Goal: Task Accomplishment & Management: Manage account settings

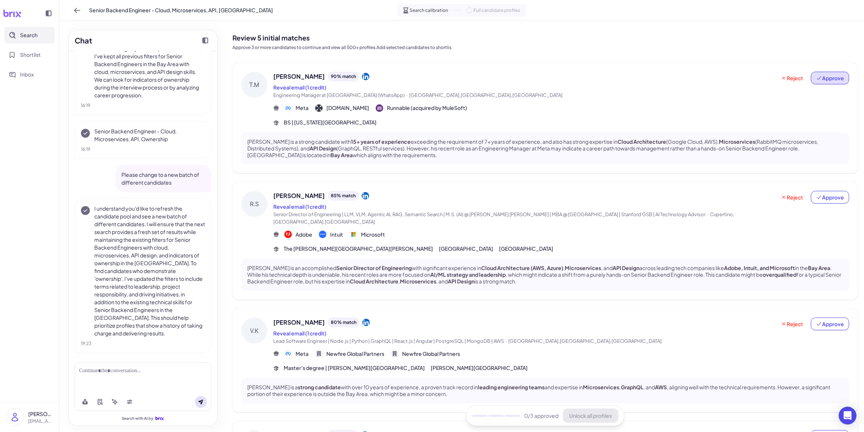
click at [827, 79] on span "Approve" at bounding box center [830, 77] width 28 height 7
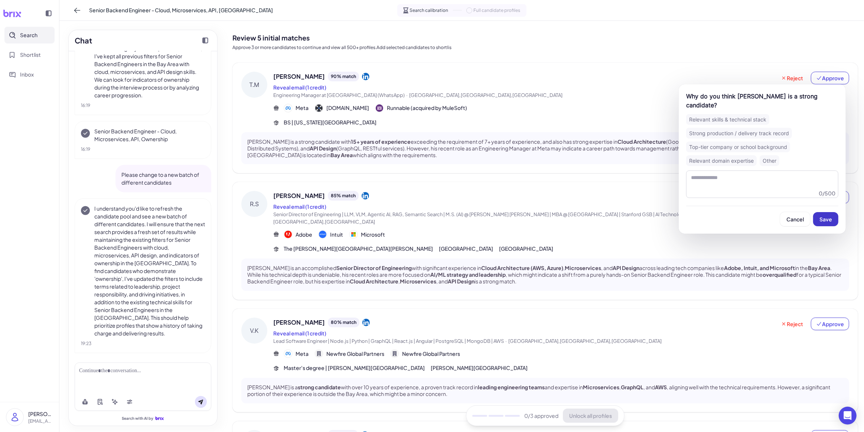
click at [827, 214] on button "Save" at bounding box center [825, 219] width 25 height 14
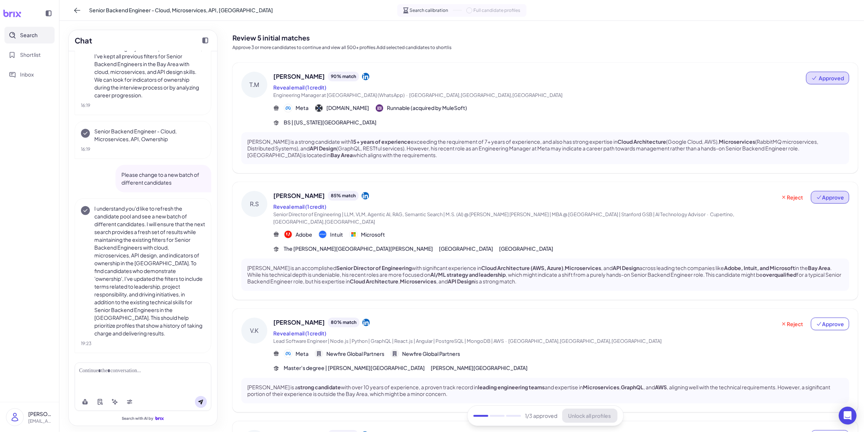
click at [829, 201] on span "Approve" at bounding box center [830, 196] width 28 height 7
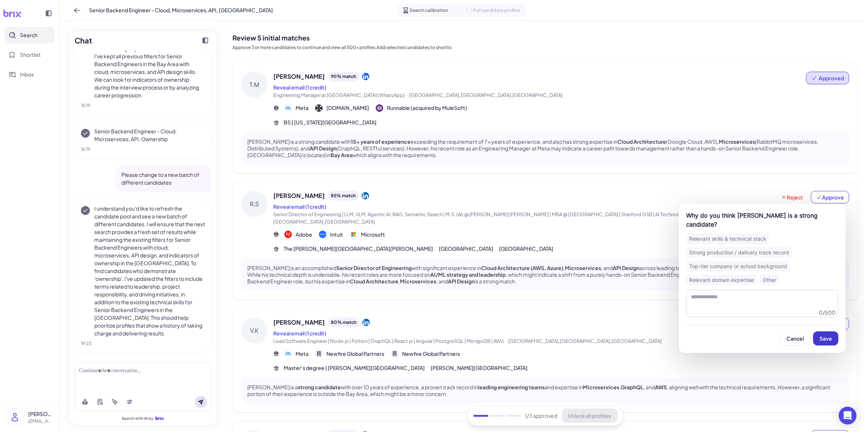
click at [824, 340] on span "Save" at bounding box center [826, 338] width 13 height 7
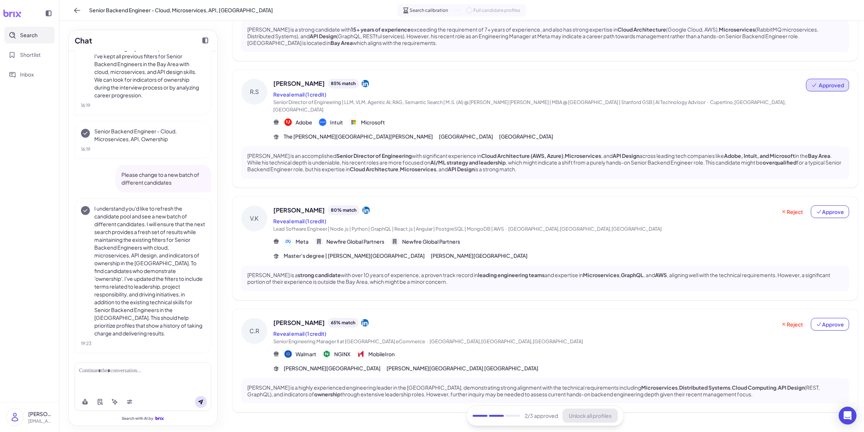
scroll to position [113, 0]
click at [834, 208] on span "Approve" at bounding box center [830, 211] width 28 height 7
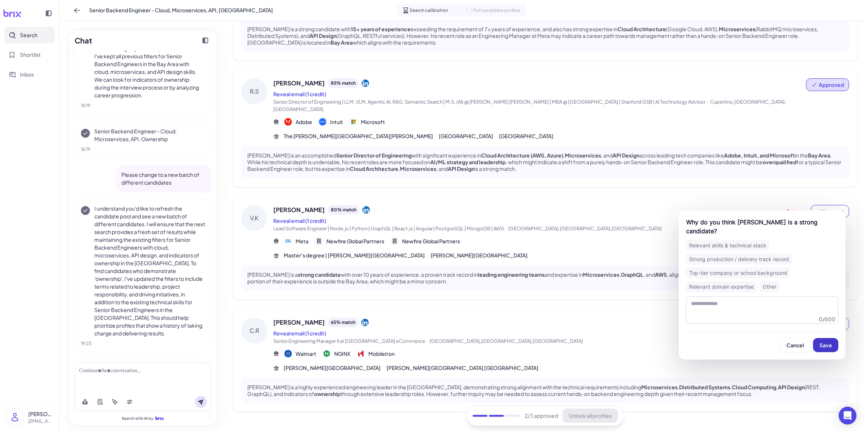
click at [831, 342] on span "Save" at bounding box center [826, 345] width 13 height 7
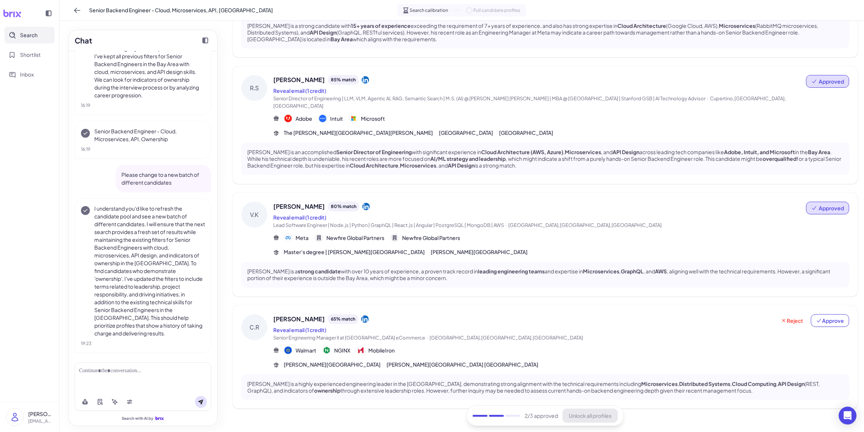
scroll to position [120, 0]
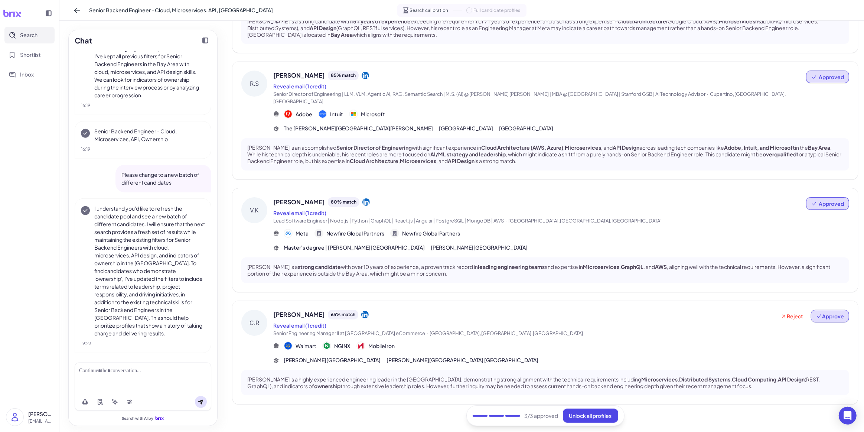
click at [828, 312] on span "Approve" at bounding box center [830, 315] width 28 height 7
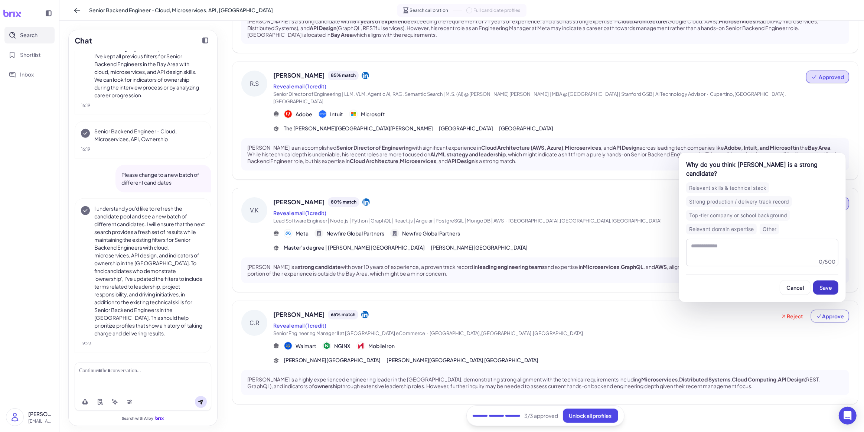
click at [827, 288] on span "Save" at bounding box center [826, 287] width 13 height 7
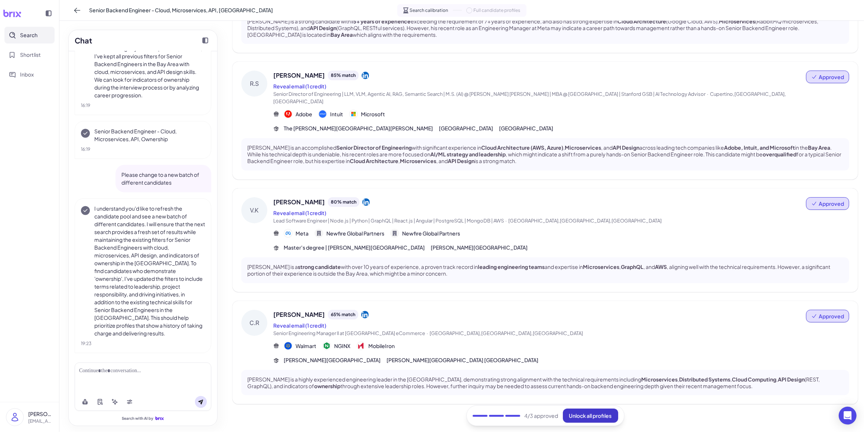
click at [579, 417] on span "Unlock all profiles" at bounding box center [590, 415] width 43 height 7
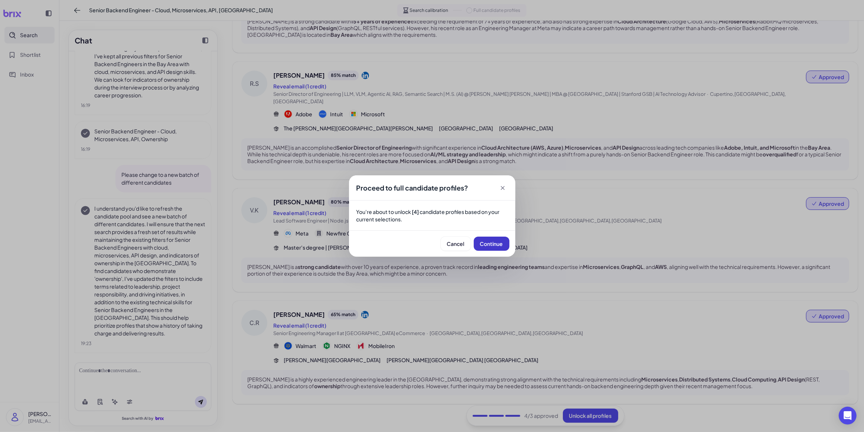
click at [492, 238] on button "Continue" at bounding box center [492, 244] width 36 height 14
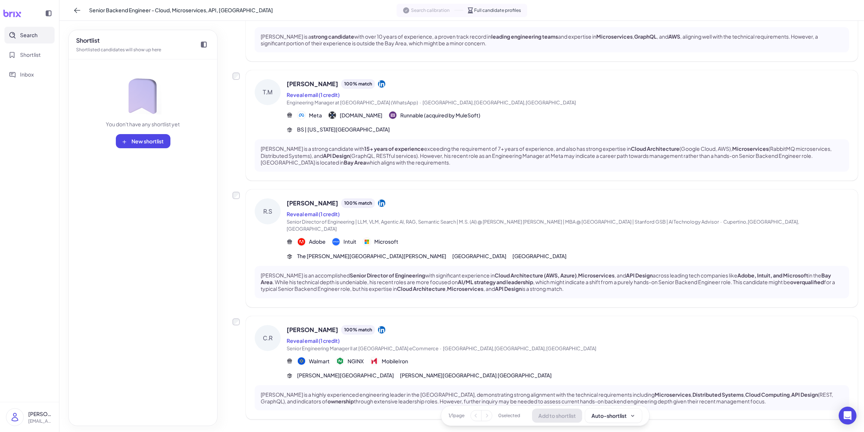
scroll to position [137, 0]
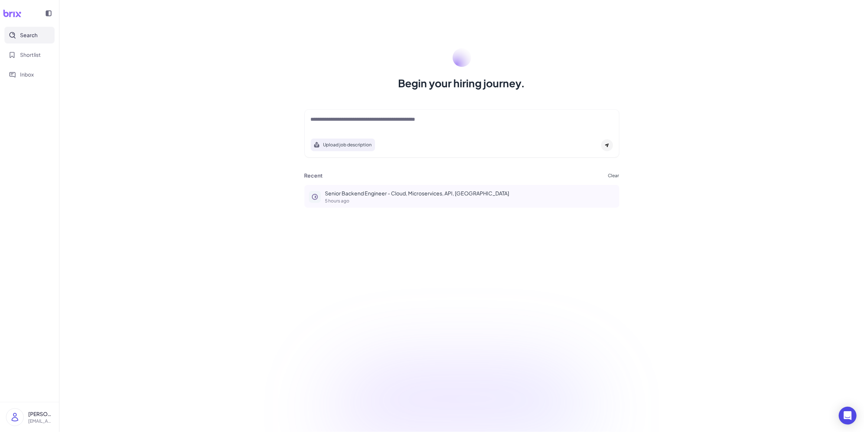
click at [400, 193] on p "Senior Backend Engineer - Cloud, Microservices, API, [GEOGRAPHIC_DATA]" at bounding box center [470, 193] width 290 height 8
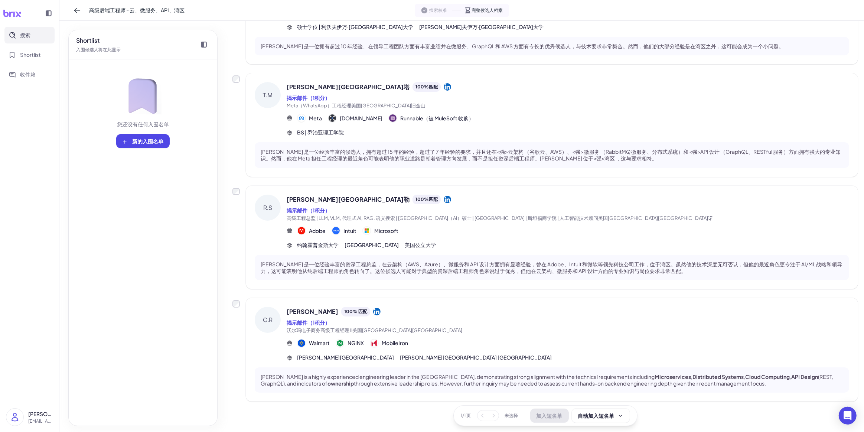
scroll to position [117, 0]
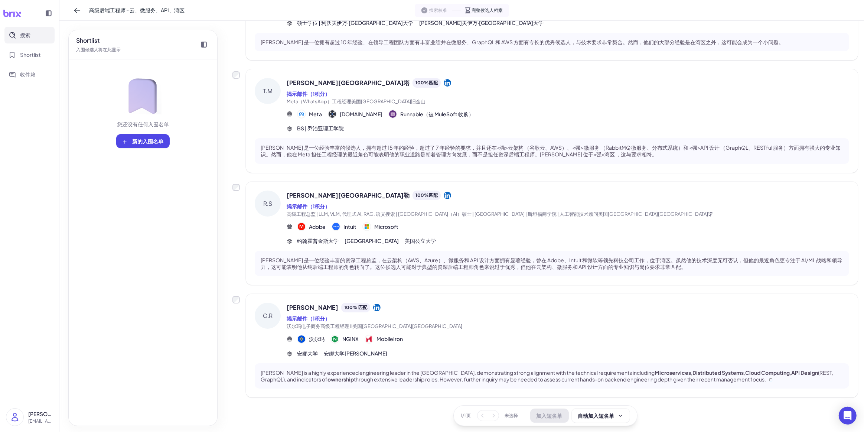
click at [436, 12] on font "搜索校准" at bounding box center [439, 10] width 18 height 6
click at [422, 12] on icon at bounding box center [424, 10] width 6 height 6
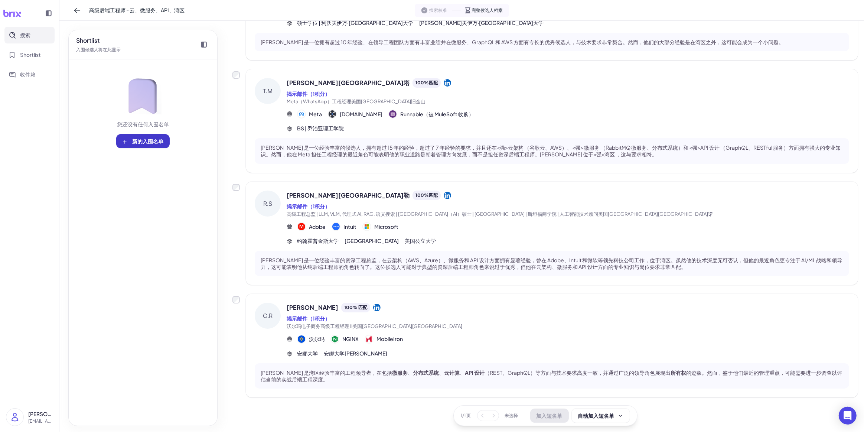
click at [144, 143] on font "新的入围名单" at bounding box center [147, 141] width 31 height 7
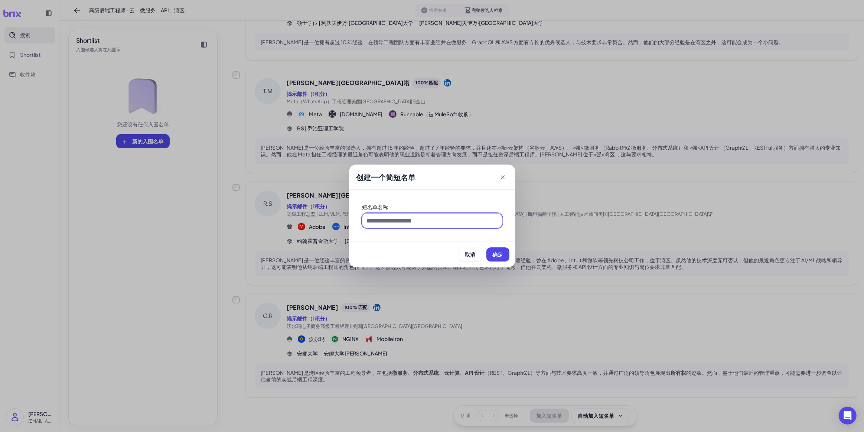
click at [443, 222] on input at bounding box center [432, 221] width 140 height 14
drag, startPoint x: 400, startPoint y: 221, endPoint x: 366, endPoint y: 221, distance: 33.8
click at [366, 221] on input "*****" at bounding box center [432, 221] width 140 height 14
type input "**********"
click at [498, 255] on font "确定" at bounding box center [498, 254] width 10 height 7
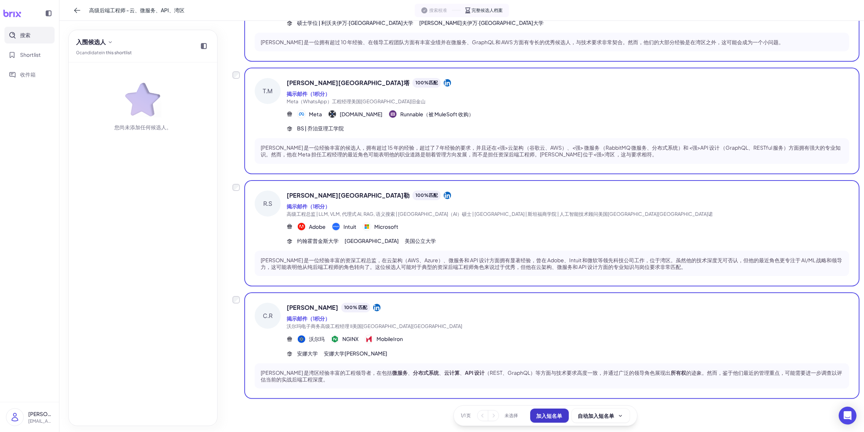
click at [552, 416] on font "加入短名单" at bounding box center [550, 415] width 26 height 7
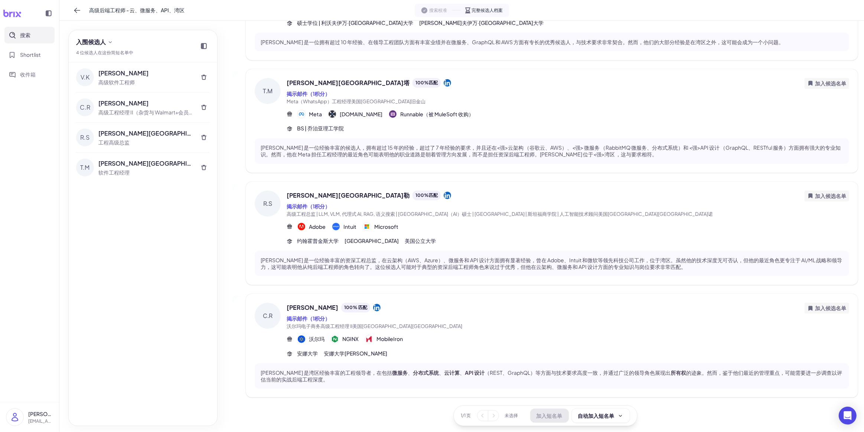
click at [196, 209] on div "[PERSON_NAME] 高级软件工程师 [PERSON_NAME] 高级工程经理 II（杂货与 Walmart+会员） [PERSON_NAME]普勒 工…" at bounding box center [143, 243] width 149 height 363
click at [32, 58] on span "Shortlist" at bounding box center [30, 55] width 21 height 8
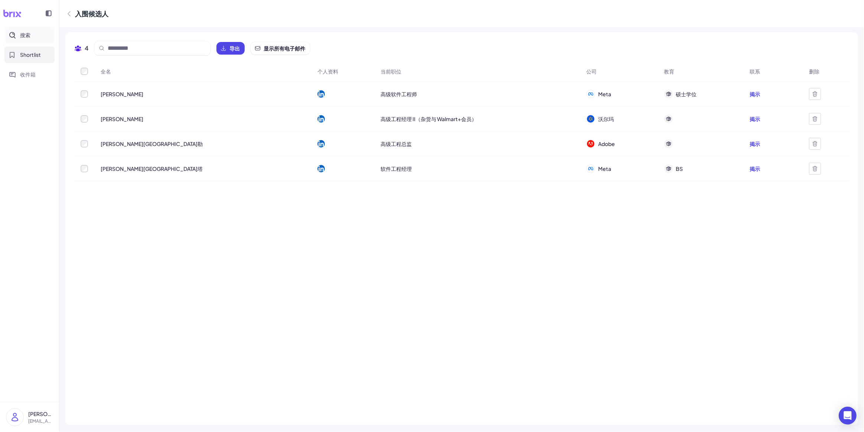
click at [29, 36] on font "搜索" at bounding box center [25, 35] width 10 height 7
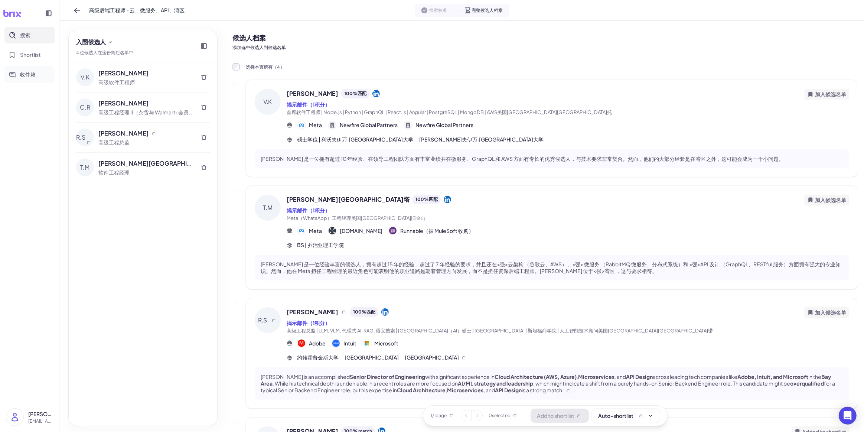
click at [26, 78] on span "收件箱" at bounding box center [28, 75] width 16 height 8
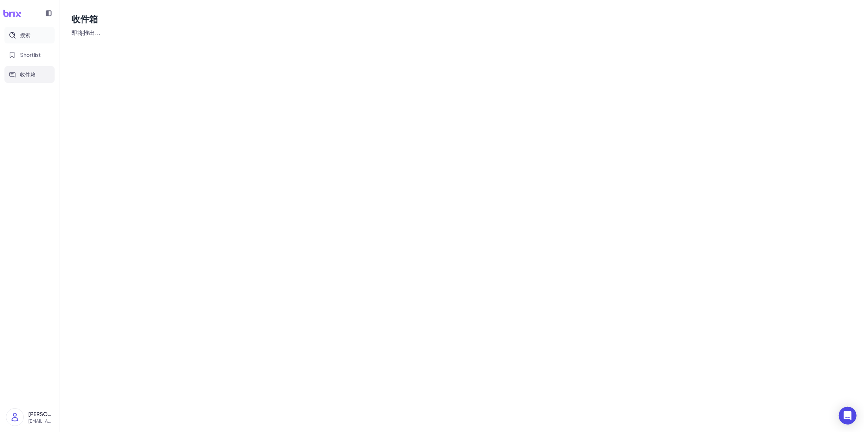
click at [26, 36] on font "搜索" at bounding box center [25, 35] width 10 height 7
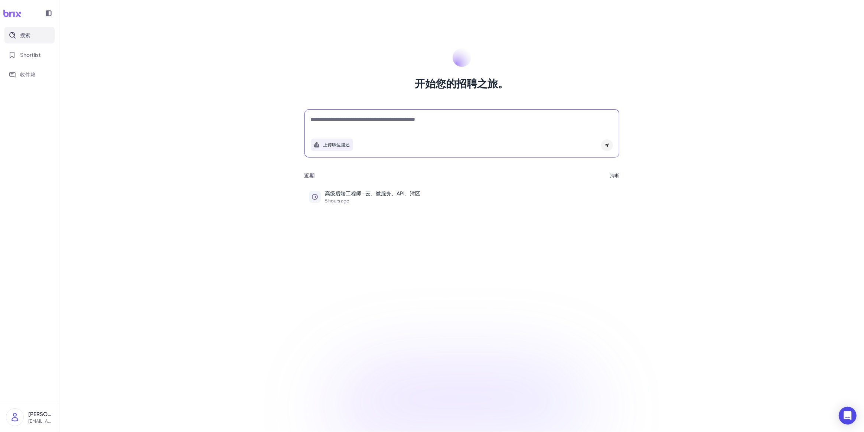
click at [369, 121] on textarea at bounding box center [462, 119] width 302 height 9
paste textarea "**********"
click at [312, 130] on textarea "**********" at bounding box center [462, 123] width 303 height 16
type textarea "**********"
click at [608, 143] on icon at bounding box center [607, 145] width 4 height 4
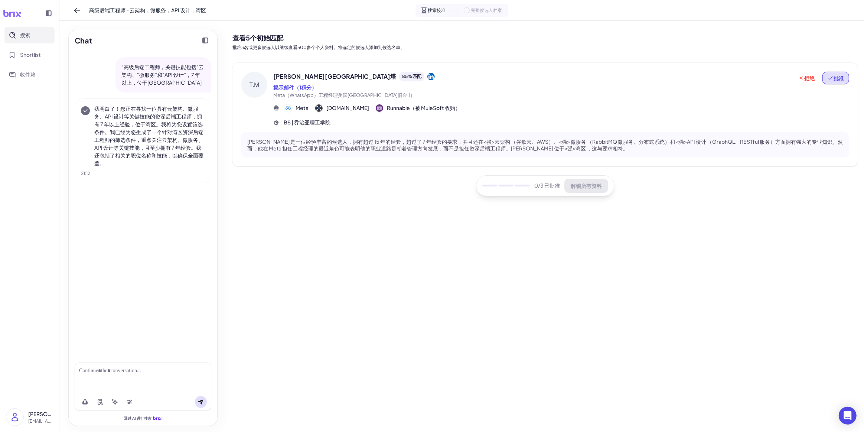
click at [835, 81] on font "批准" at bounding box center [839, 78] width 10 height 7
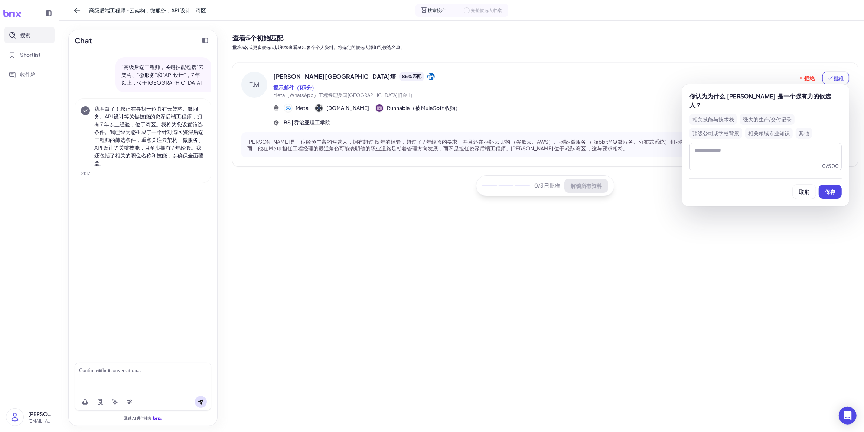
click at [758, 130] on font "相关领域专业知识" at bounding box center [769, 133] width 42 height 6
click at [836, 185] on button "保存" at bounding box center [830, 192] width 23 height 14
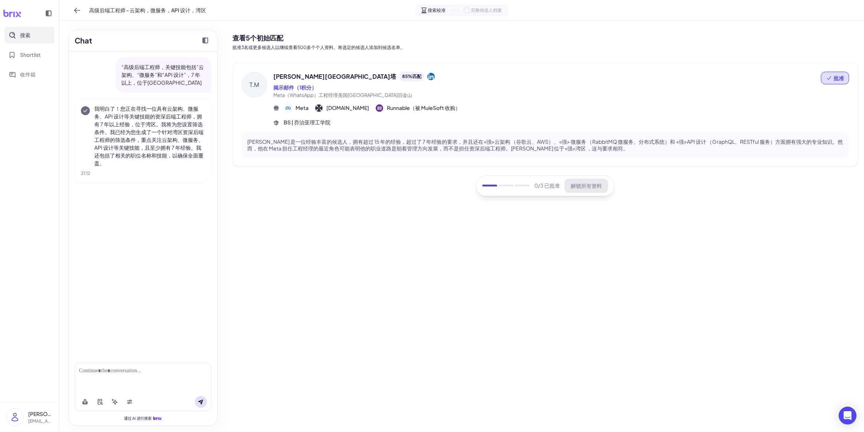
click at [141, 375] on div at bounding box center [143, 377] width 137 height 30
click at [140, 374] on div at bounding box center [143, 371] width 128 height 8
drag, startPoint x: 126, startPoint y: 374, endPoint x: 75, endPoint y: 374, distance: 50.9
click at [75, 374] on div "********" at bounding box center [143, 377] width 137 height 30
click at [201, 400] on icon at bounding box center [201, 402] width 6 height 6
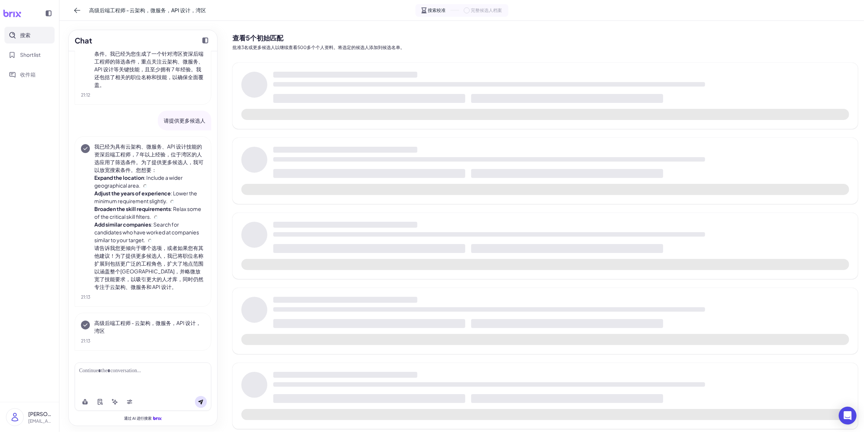
scroll to position [46, 0]
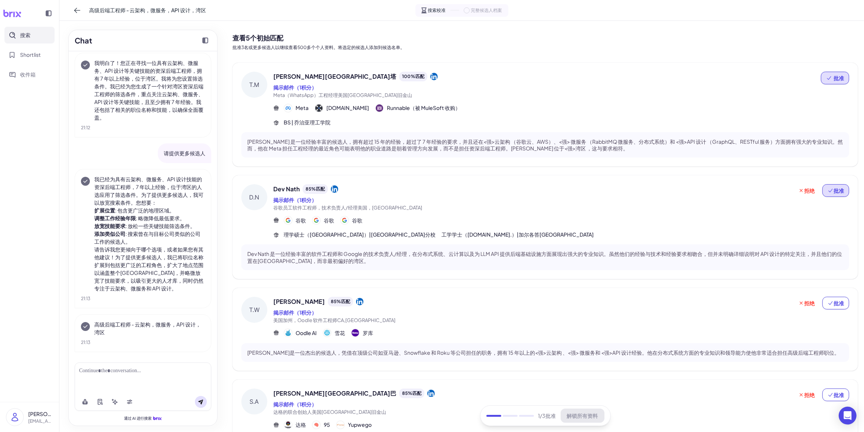
click at [835, 190] on font "批准" at bounding box center [839, 190] width 10 height 7
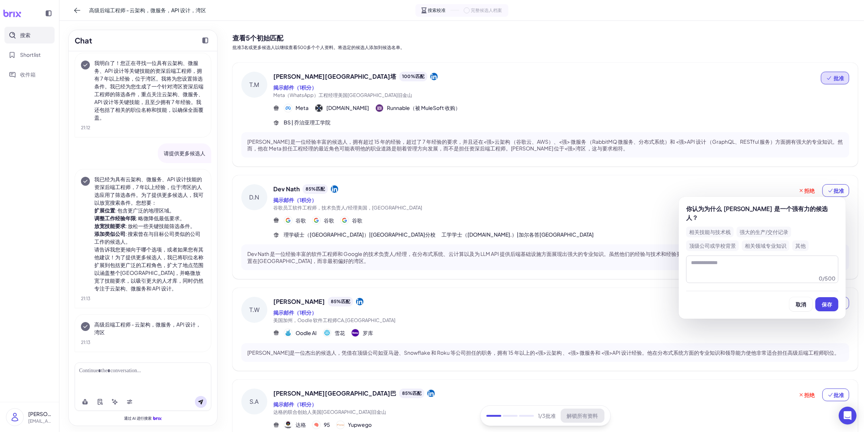
click at [766, 242] on font "相关领域专业知识" at bounding box center [766, 245] width 42 height 6
click at [829, 300] on button "保存" at bounding box center [826, 304] width 23 height 14
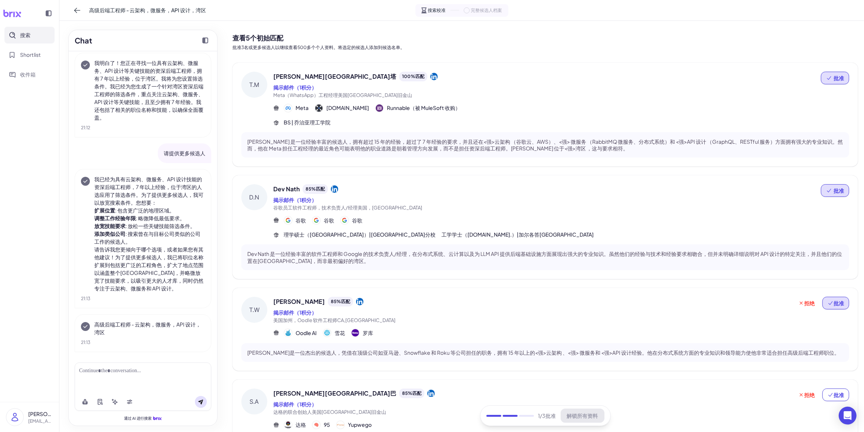
click at [834, 303] on font "批准" at bounding box center [839, 303] width 10 height 7
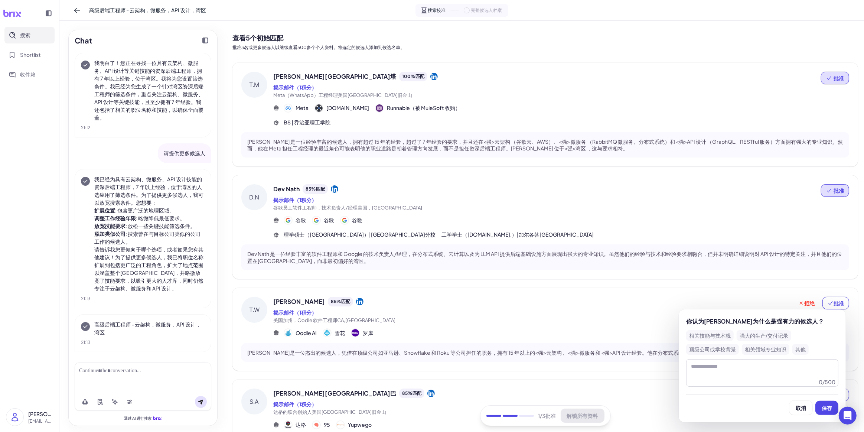
click at [718, 334] on font "相关技能与技术栈" at bounding box center [710, 335] width 42 height 6
click at [825, 405] on font "保存" at bounding box center [827, 407] width 10 height 7
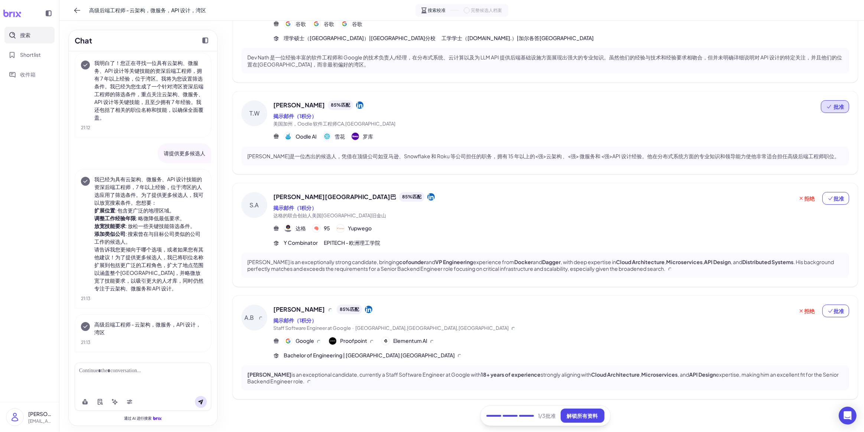
scroll to position [199, 0]
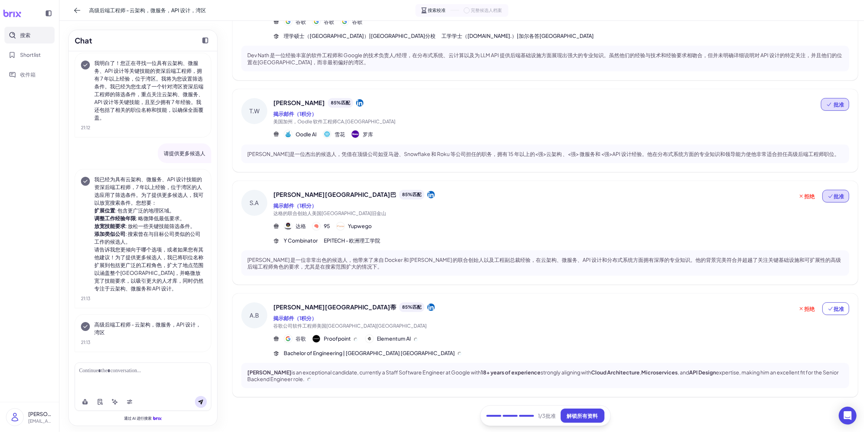
click at [840, 197] on font "批准" at bounding box center [839, 196] width 10 height 7
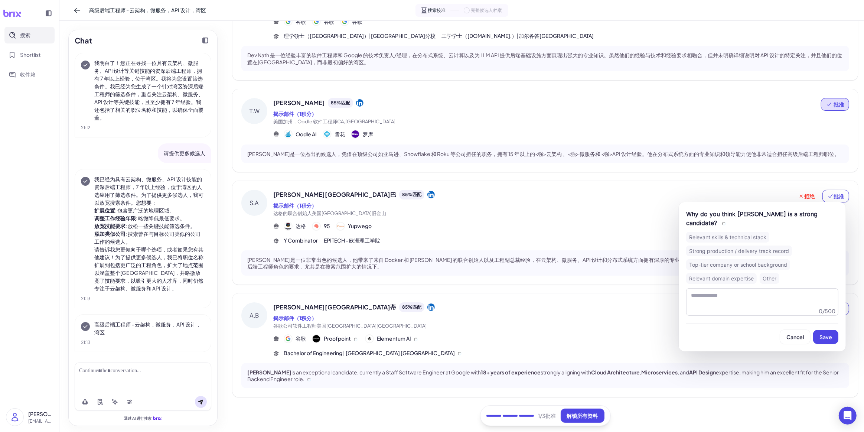
scroll to position [192, 0]
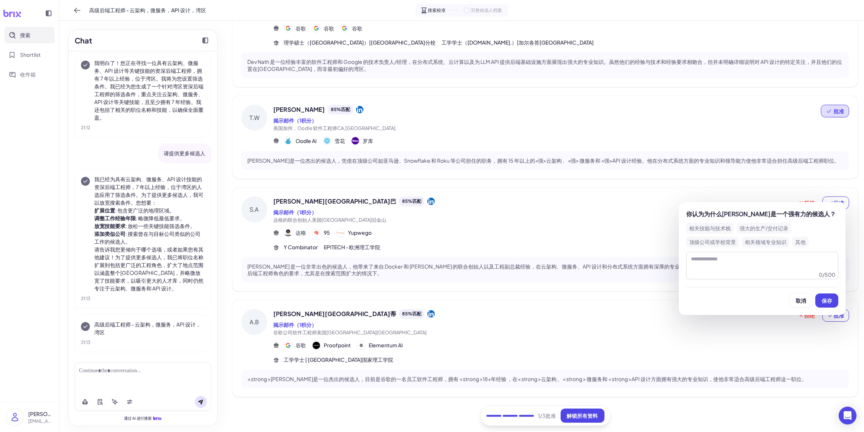
click at [720, 228] on font "相关技能与技术栈" at bounding box center [710, 228] width 42 height 6
click at [830, 304] on font "保存" at bounding box center [827, 300] width 10 height 7
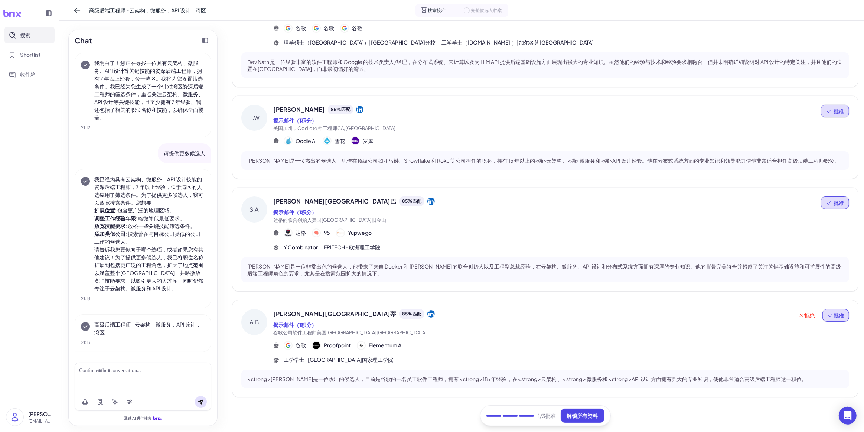
click at [837, 318] on font "批准" at bounding box center [839, 315] width 10 height 7
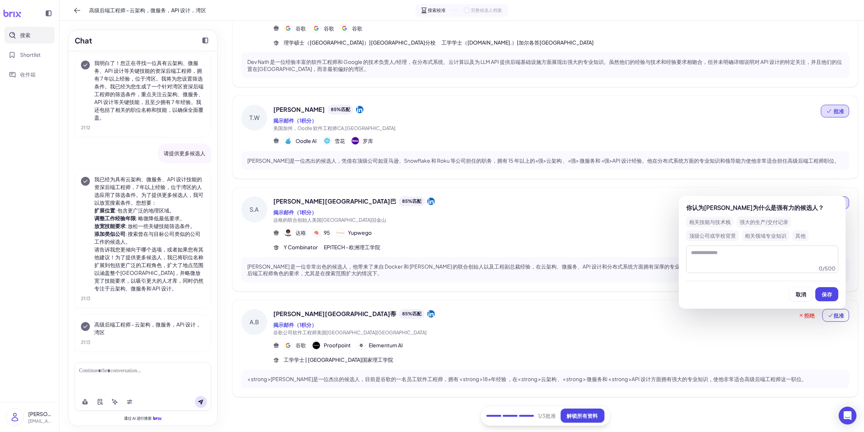
click at [714, 224] on font "相关技能与技术栈" at bounding box center [710, 222] width 42 height 6
click at [823, 291] on font "保存" at bounding box center [827, 294] width 10 height 7
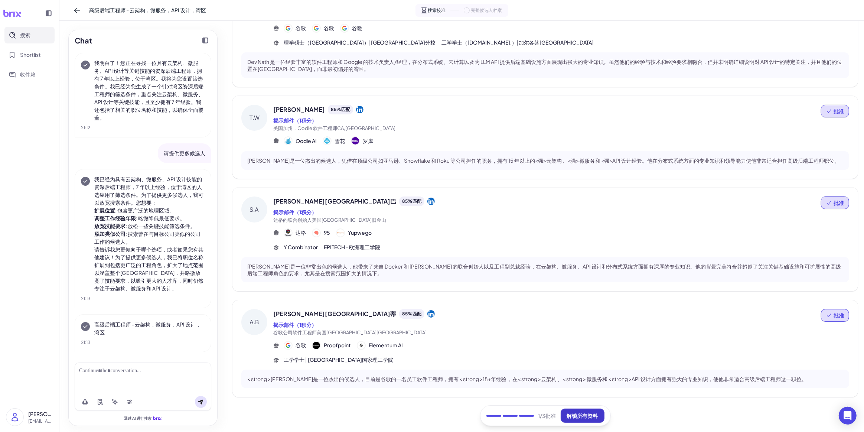
click at [586, 414] on font "解锁所有资料" at bounding box center [582, 415] width 31 height 7
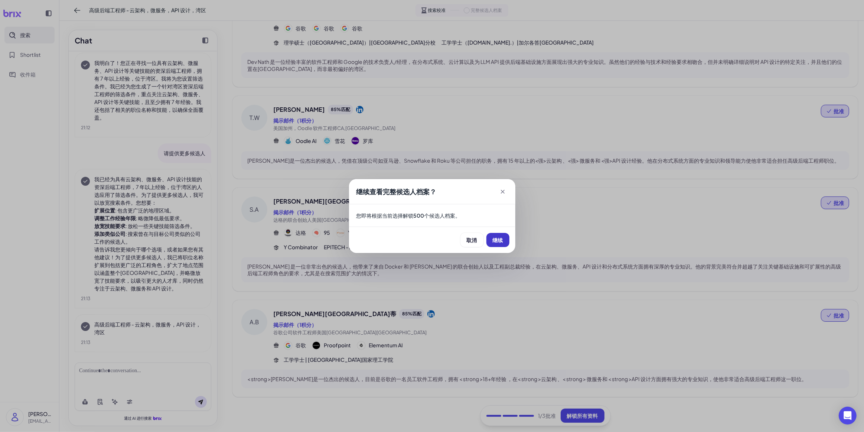
click at [498, 239] on font "继续" at bounding box center [498, 240] width 10 height 7
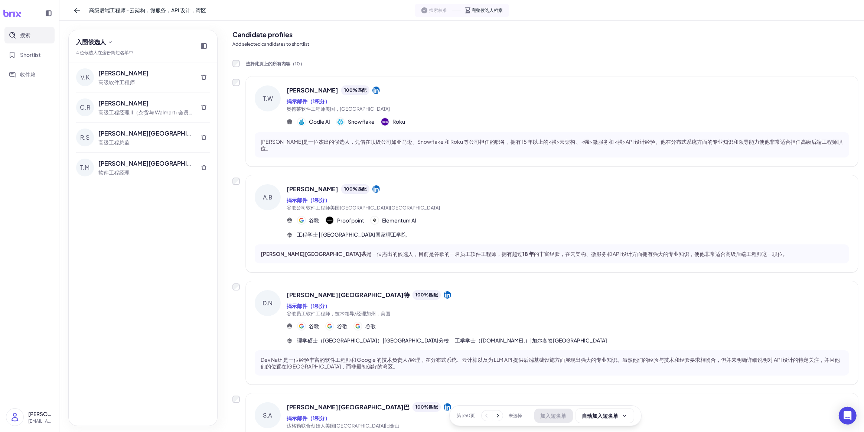
scroll to position [0, 0]
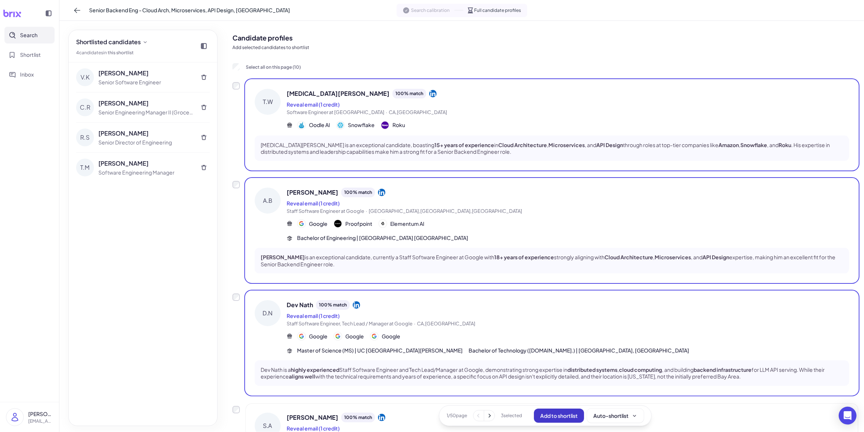
click at [575, 419] on span "Add to shortlist" at bounding box center [559, 415] width 38 height 7
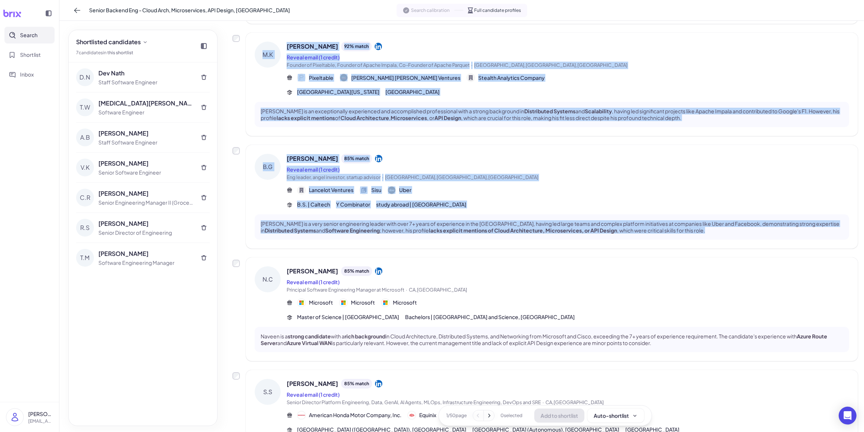
scroll to position [577, 0]
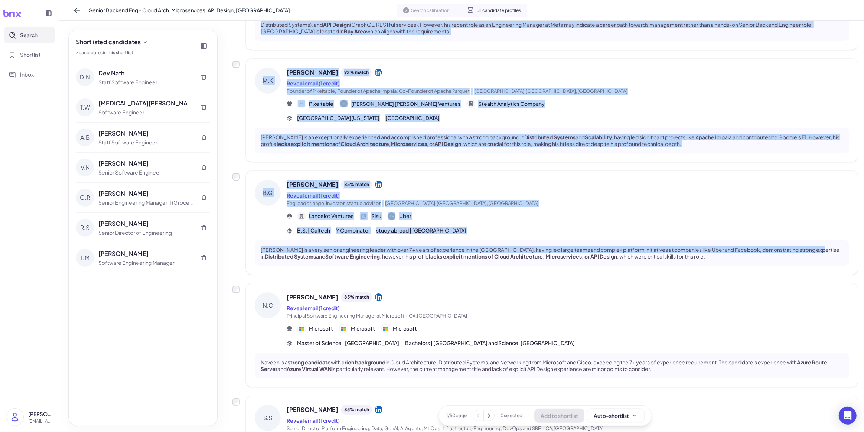
drag, startPoint x: 864, startPoint y: 171, endPoint x: 864, endPoint y: 251, distance: 80.2
click at [864, 251] on div "Candidate profiles Add selected candidates to shortlist Select all on this page…" at bounding box center [546, 226] width 638 height 411
click at [859, 159] on div "Candidate profiles Add selected candidates to shortlist Select all on this page…" at bounding box center [546, 45] width 638 height 1203
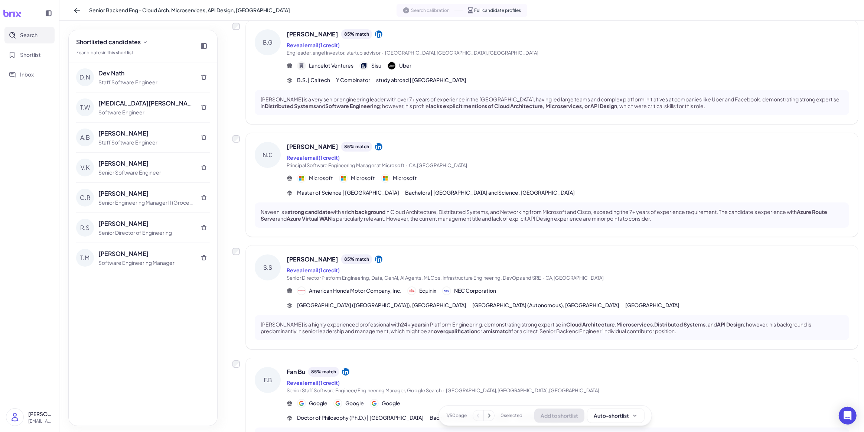
scroll to position [791, 0]
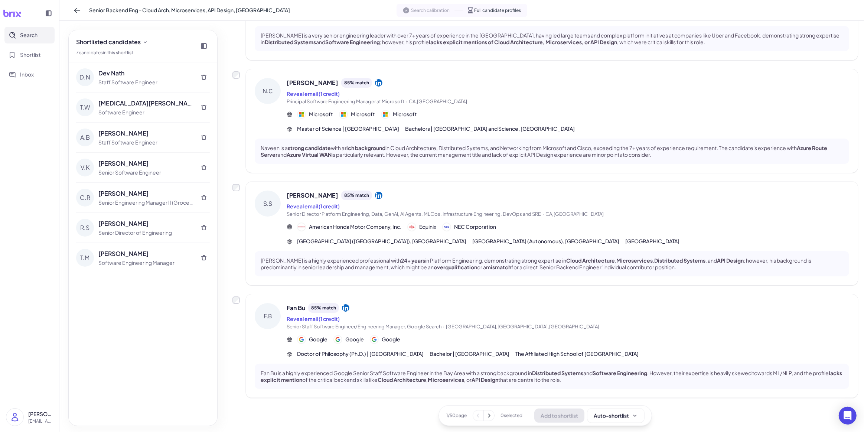
click at [488, 416] on icon at bounding box center [489, 416] width 2 height 4
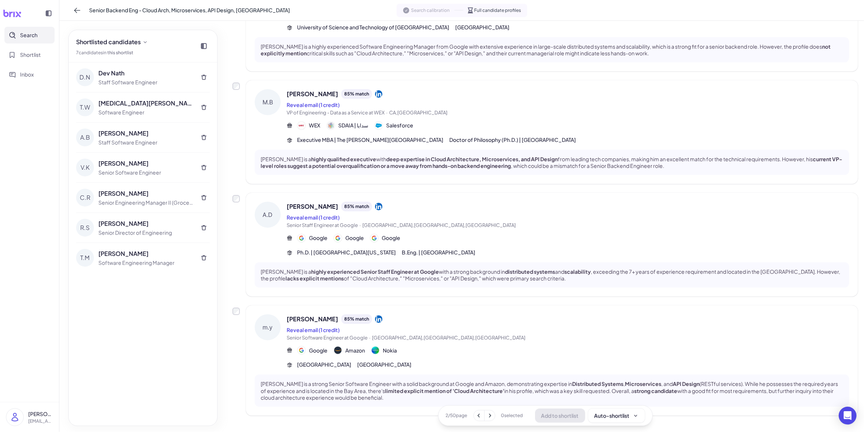
scroll to position [805, 0]
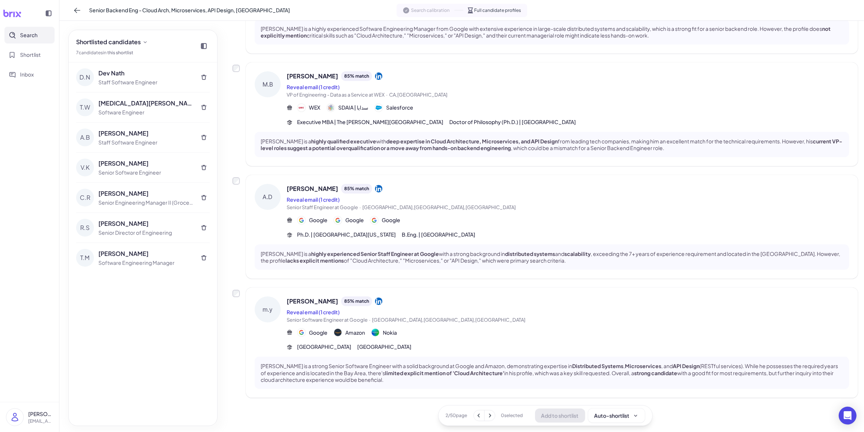
click at [489, 417] on icon at bounding box center [489, 415] width 7 height 7
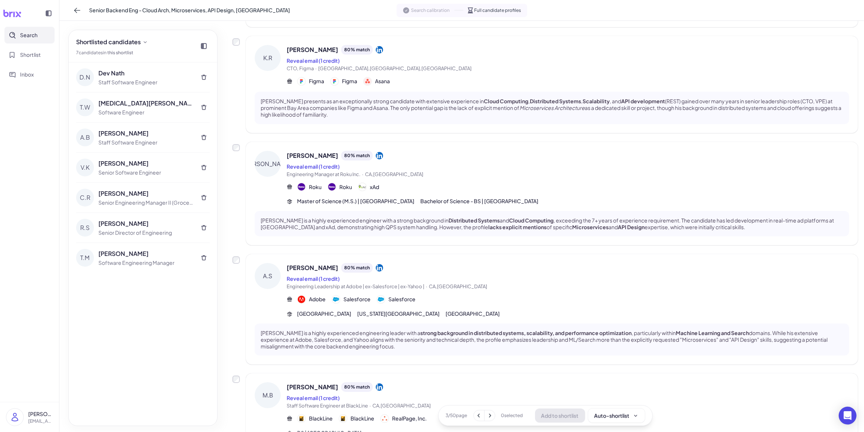
scroll to position [712, 0]
drag, startPoint x: 166, startPoint y: 42, endPoint x: 75, endPoint y: 38, distance: 91.4
click at [75, 38] on div "Shortlisted candidates 7 candidate s in this shortlist" at bounding box center [143, 46] width 149 height 32
copy span "Shortlisted candidates"
click at [160, 40] on div "Shortlisted candidates 7 candidate s in this shortlist" at bounding box center [143, 46] width 149 height 32
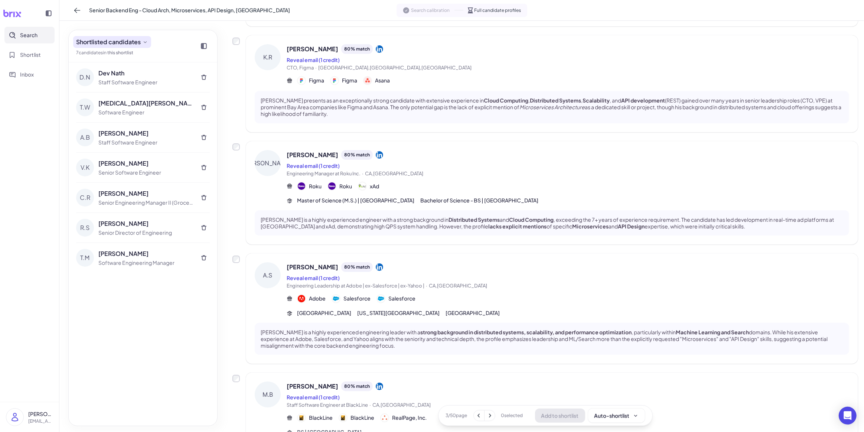
click at [146, 42] on icon at bounding box center [145, 42] width 3 height 2
click at [147, 42] on icon at bounding box center [145, 42] width 6 height 6
click at [166, 37] on div "Shortlisted candidates 7 candidate s in this shortlist" at bounding box center [143, 46] width 149 height 32
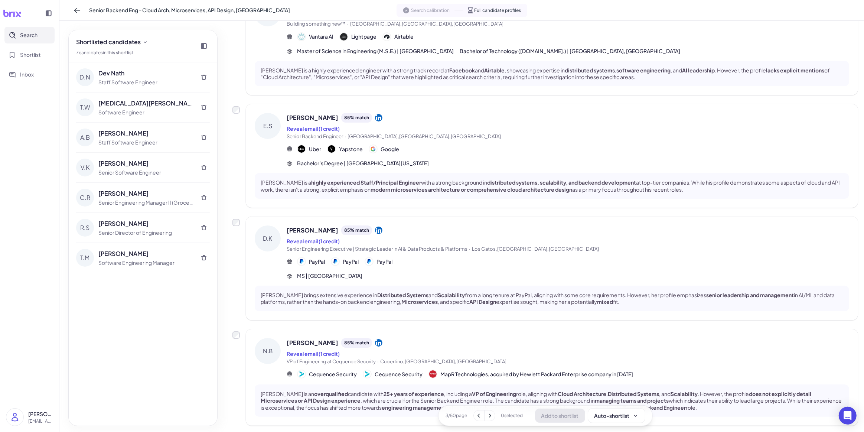
scroll to position [0, 0]
